Goal: Browse casually: Explore the website without a specific task or goal

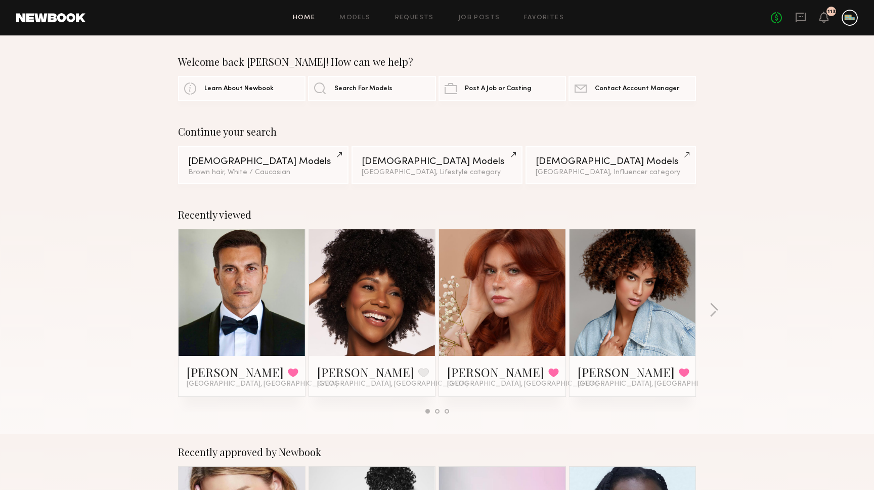
click at [803, 10] on div "No fees up to $5,000 113" at bounding box center [814, 18] width 87 height 16
click at [373, 282] on link at bounding box center [372, 292] width 62 height 126
click at [518, 274] on link at bounding box center [502, 292] width 62 height 126
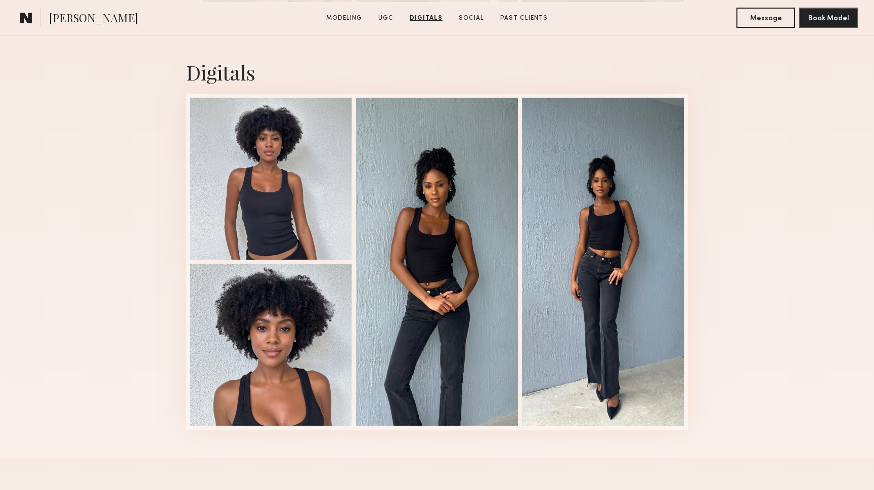
scroll to position [2475, 0]
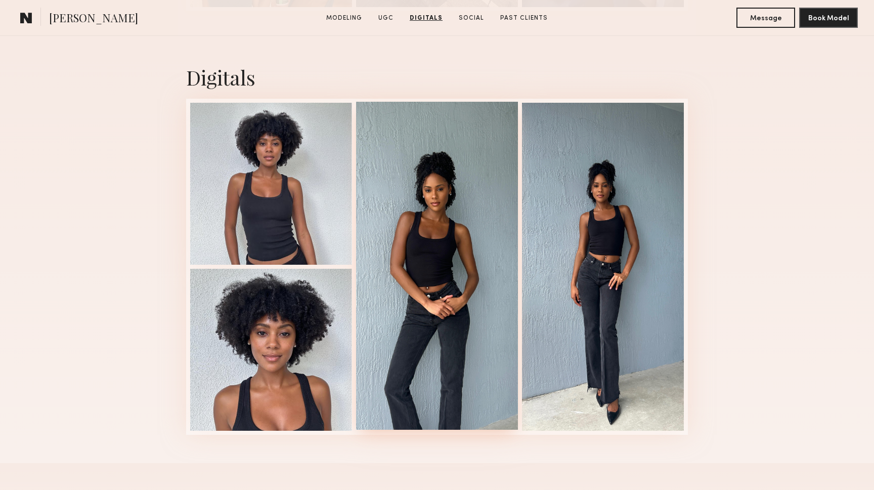
click at [410, 224] on div at bounding box center [437, 266] width 162 height 328
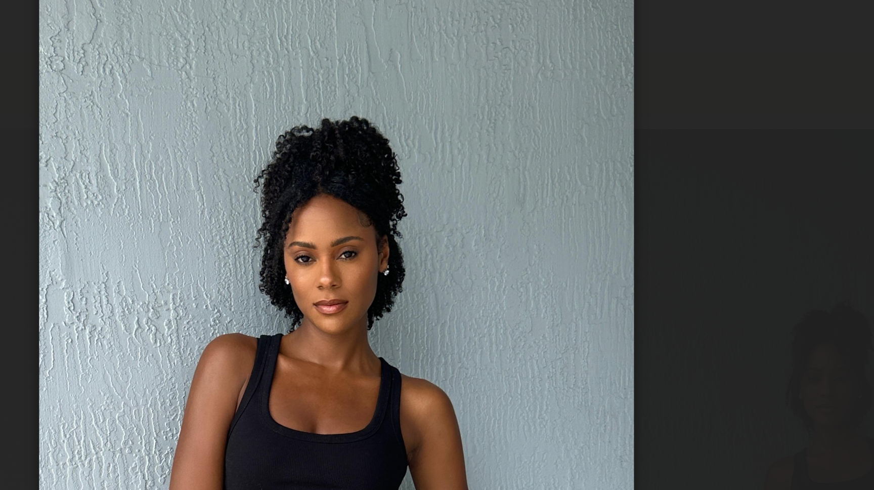
click at [329, 83] on div at bounding box center [437, 236] width 874 height 441
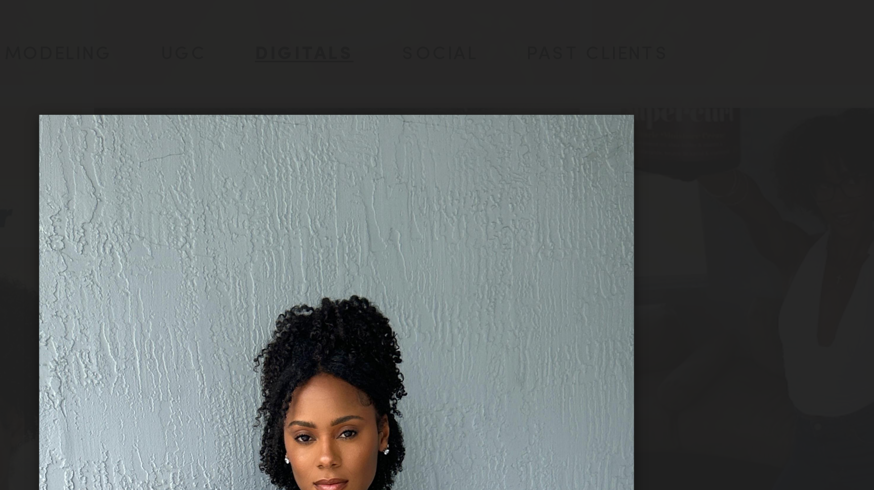
scroll to position [2269, 0]
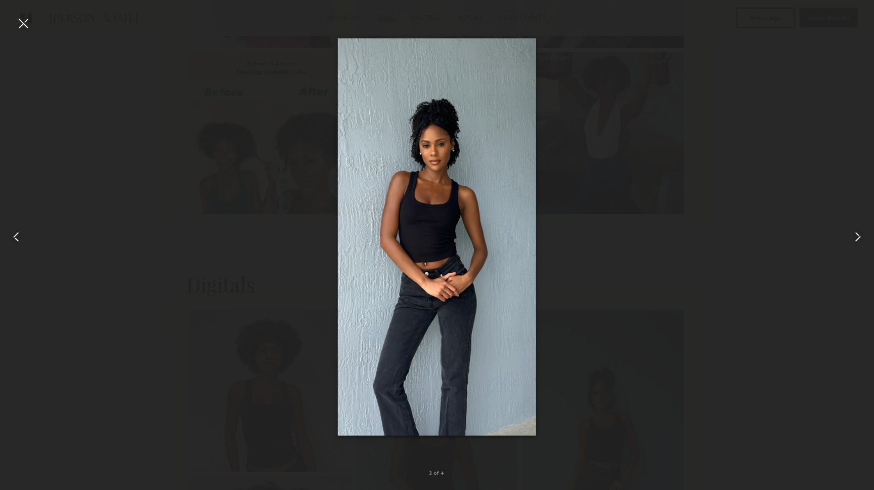
click at [661, 225] on div at bounding box center [437, 236] width 874 height 441
click at [21, 23] on div at bounding box center [23, 23] width 16 height 16
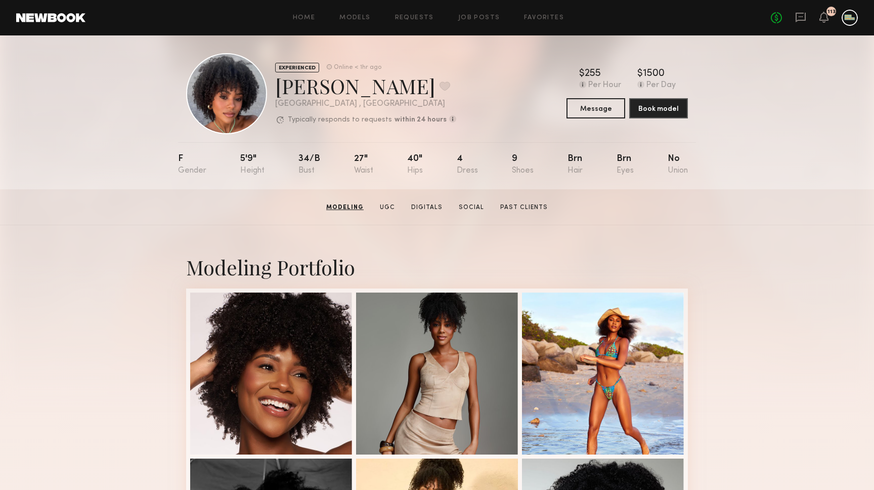
scroll to position [0, 0]
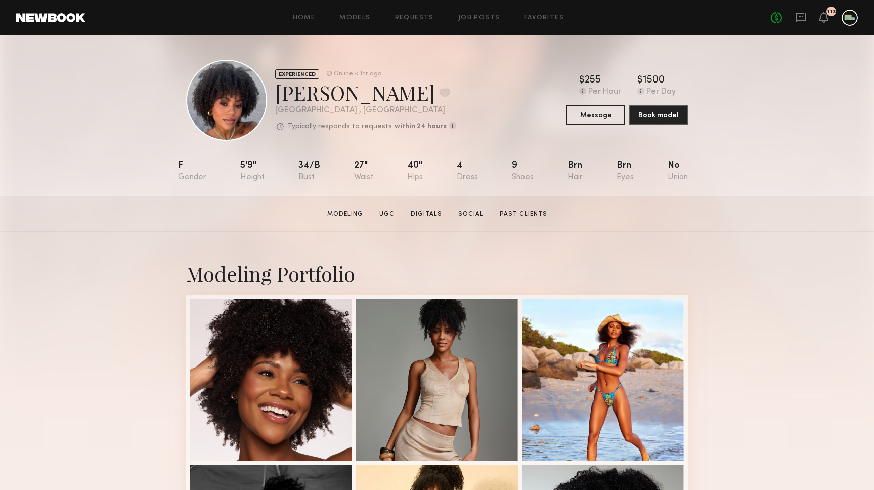
click at [320, 99] on div "Neyah K. Favorite" at bounding box center [365, 92] width 181 height 27
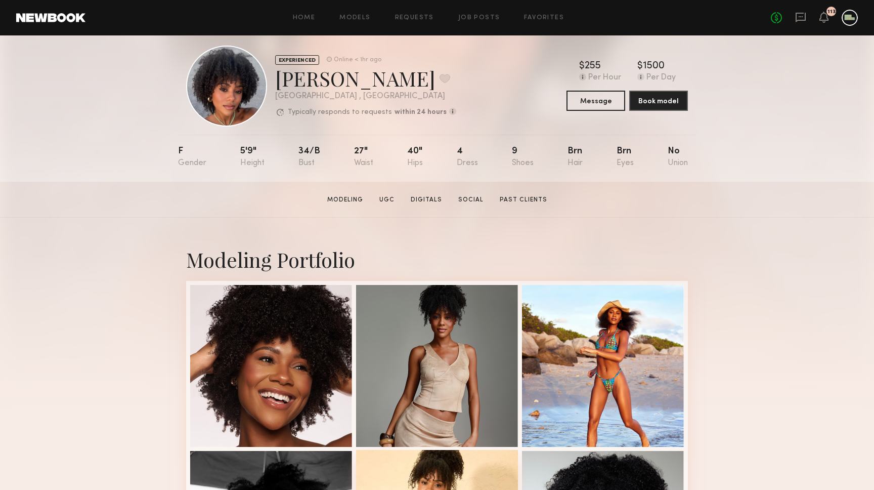
scroll to position [3, 0]
